Goal: Find specific page/section: Find specific page/section

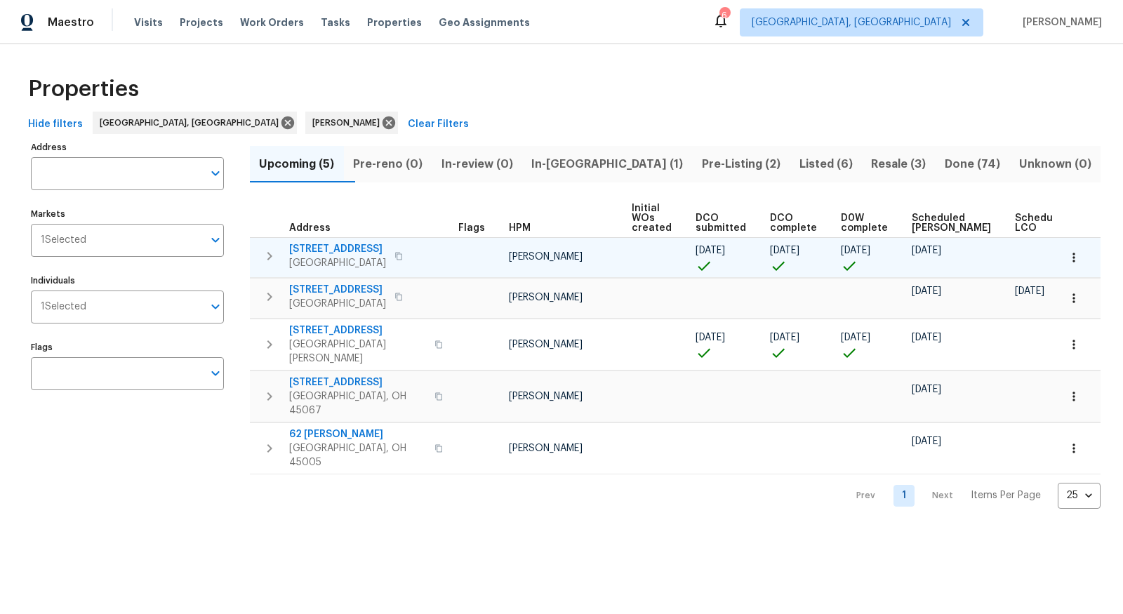
click at [321, 244] on span "6107 Driftwood Ct" at bounding box center [337, 249] width 97 height 14
click at [1080, 257] on icon "button" at bounding box center [1073, 257] width 14 height 14
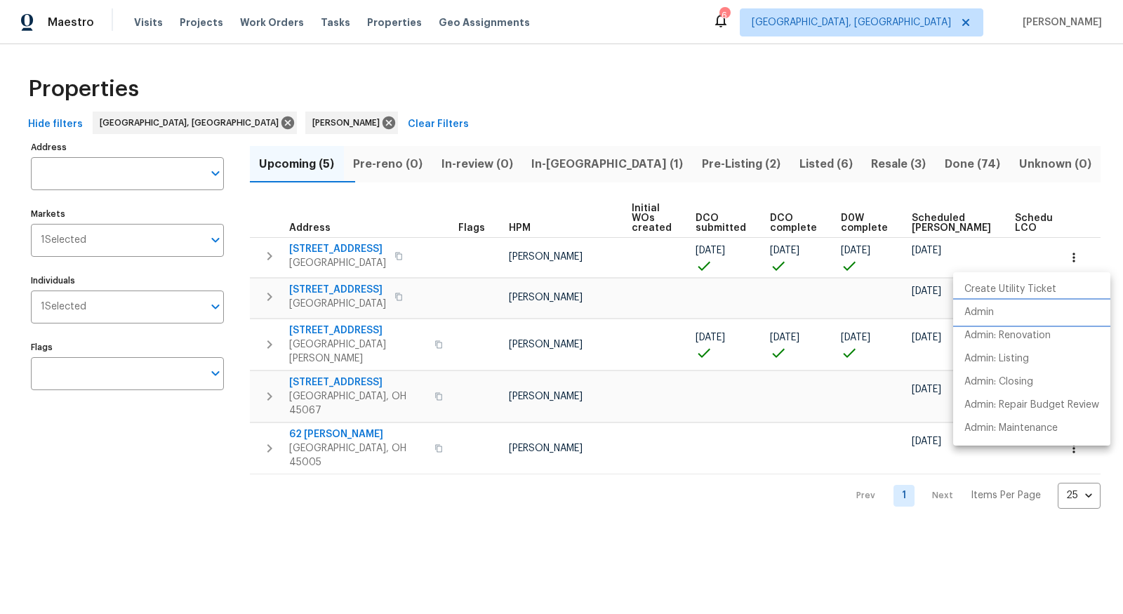
click at [1017, 313] on li "Admin" at bounding box center [1031, 312] width 157 height 23
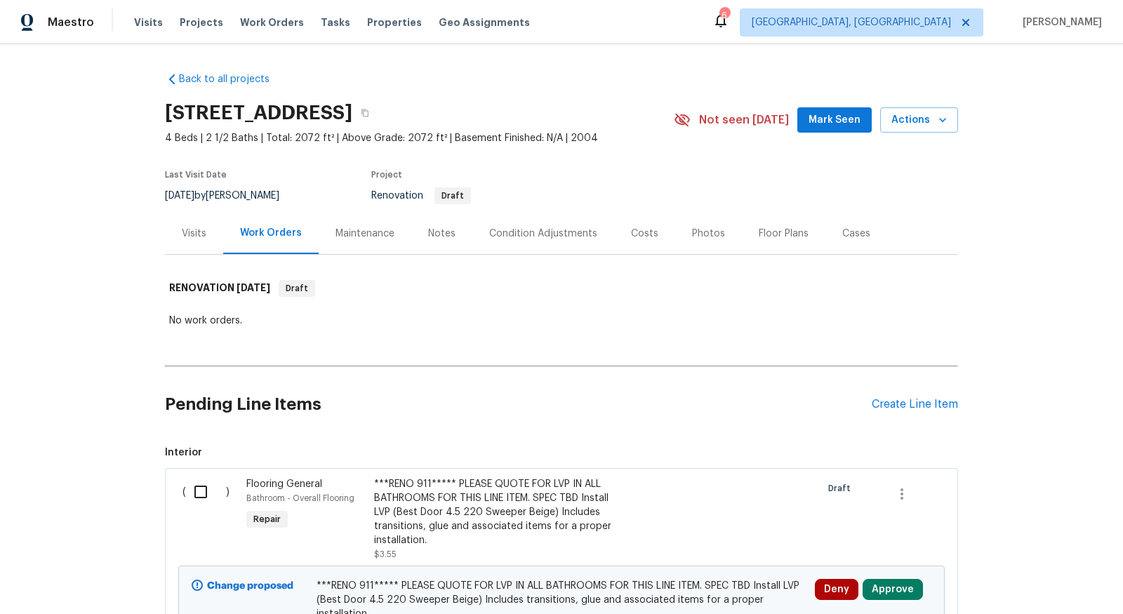
scroll to position [32, 0]
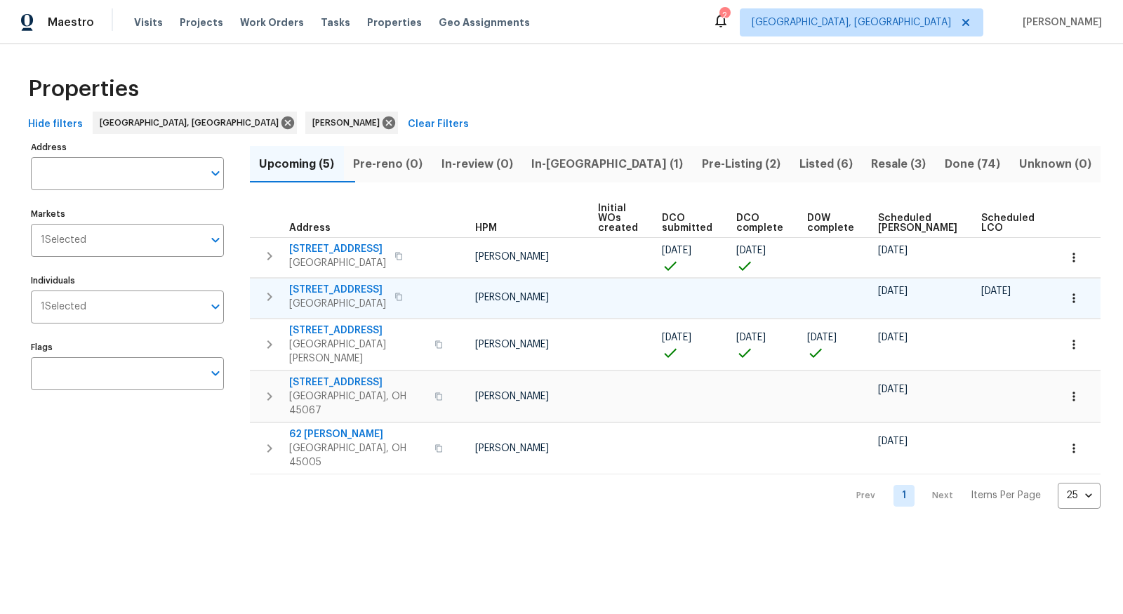
scroll to position [0, 42]
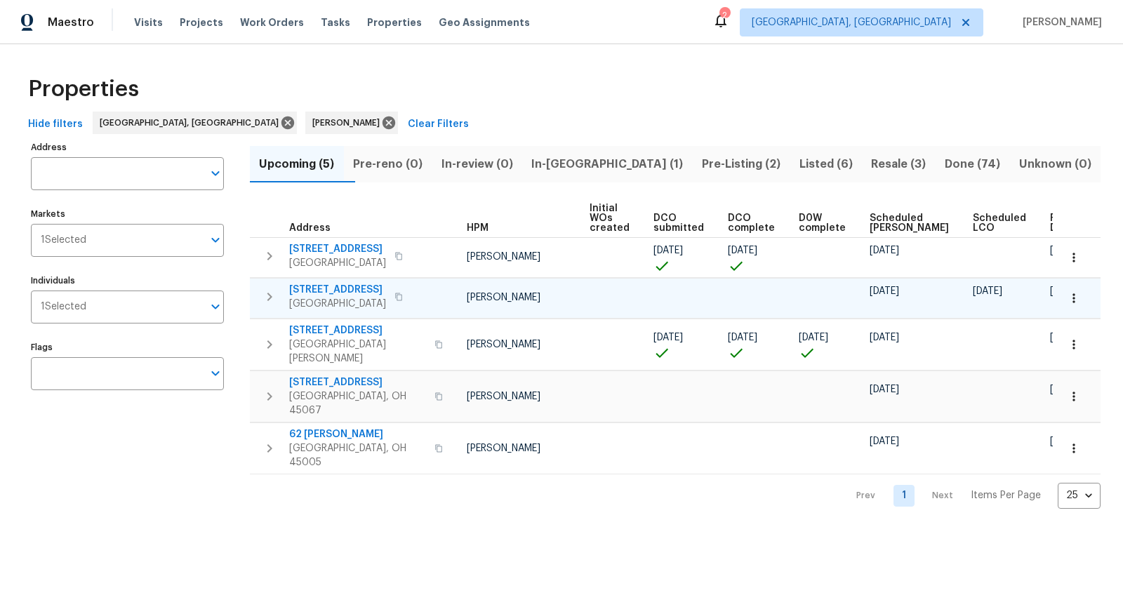
click at [1076, 300] on icon "button" at bounding box center [1073, 298] width 14 height 14
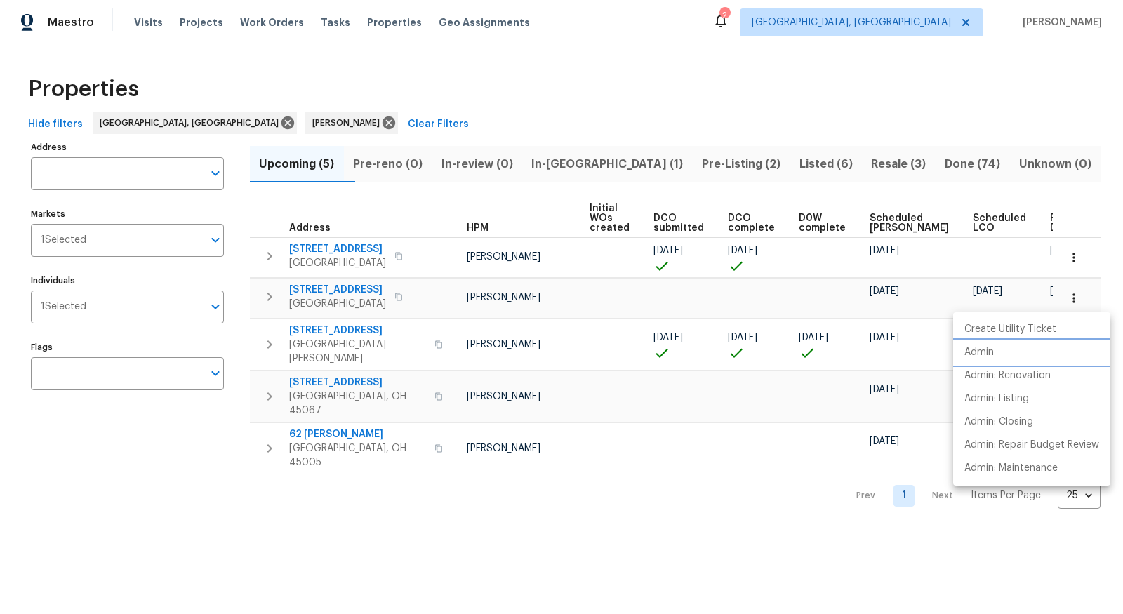
click at [1025, 348] on li "Admin" at bounding box center [1031, 352] width 157 height 23
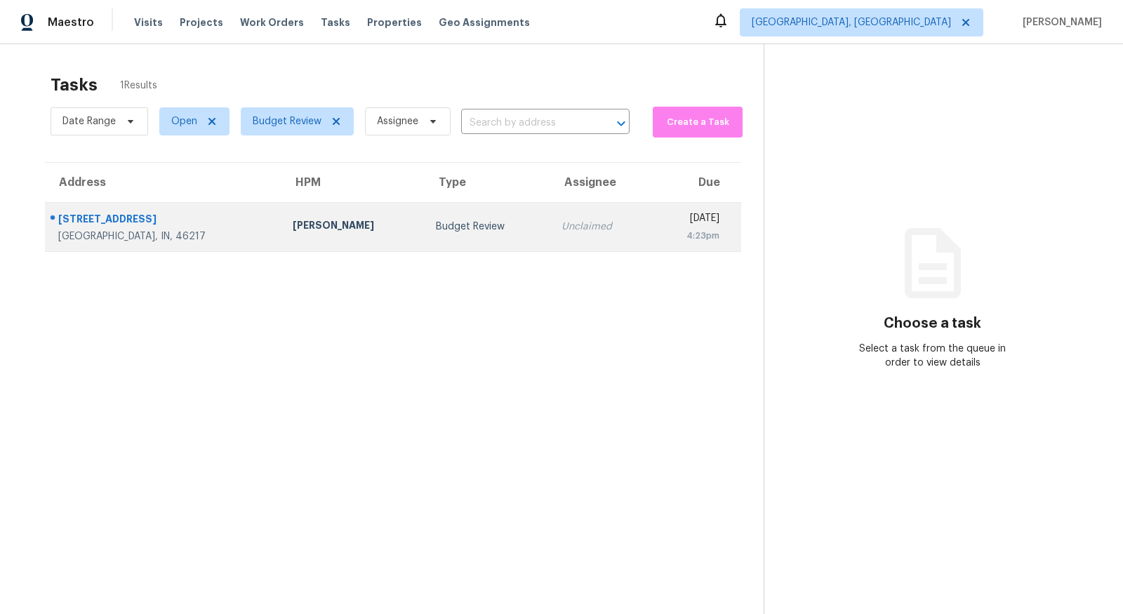
click at [105, 218] on div "[STREET_ADDRESS]" at bounding box center [164, 221] width 212 height 18
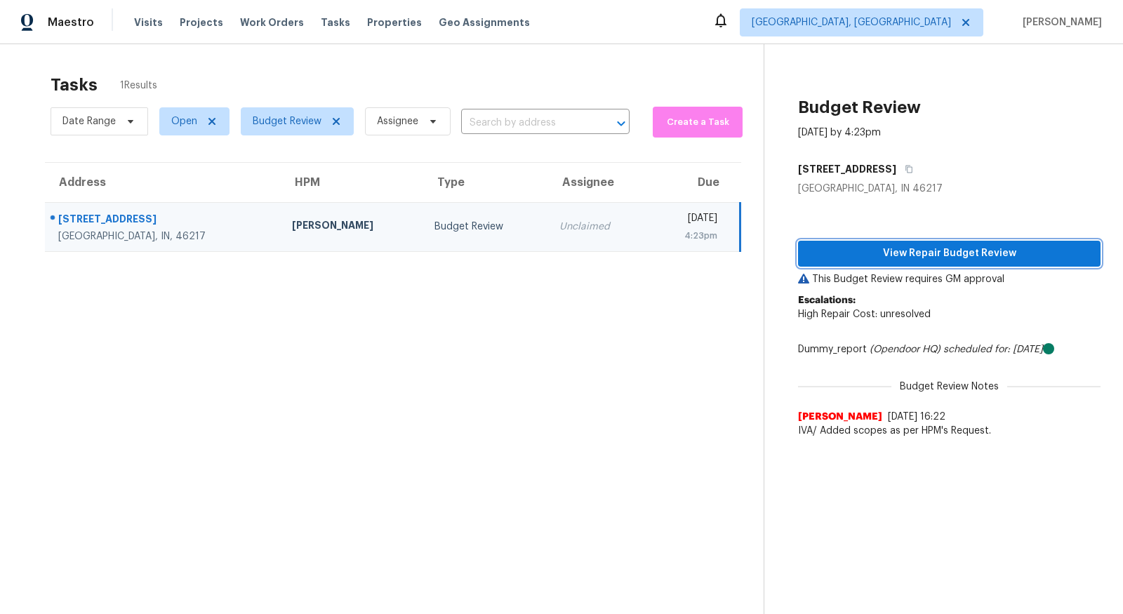
click at [877, 250] on span "View Repair Budget Review" at bounding box center [949, 254] width 280 height 18
